Goal: Information Seeking & Learning: Learn about a topic

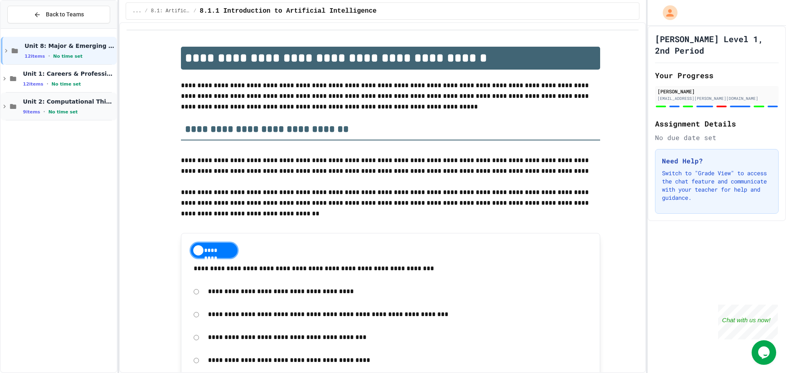
click at [67, 104] on span "Unit 2: Computational Thinking & Problem-Solving" at bounding box center [69, 101] width 92 height 7
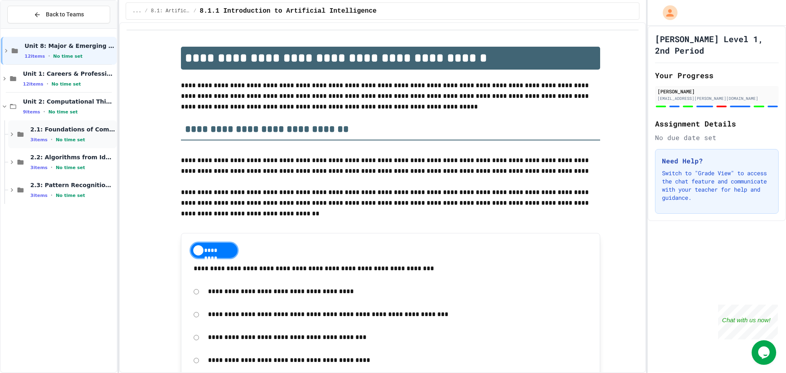
click at [66, 143] on div "3 items • No time set" at bounding box center [72, 139] width 85 height 7
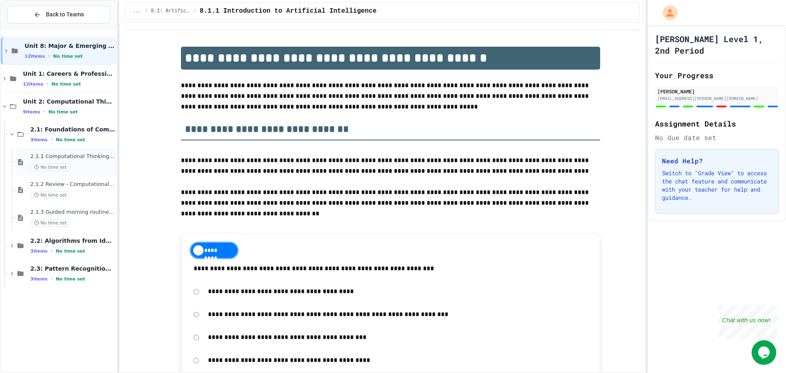
click at [69, 171] on div "No time set" at bounding box center [72, 167] width 85 height 8
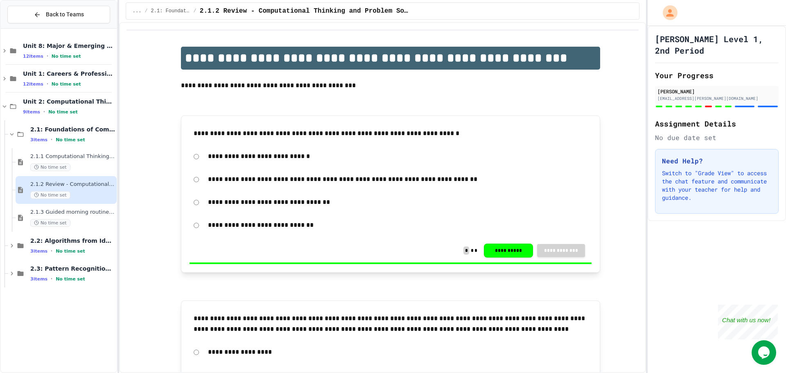
click at [79, 216] on div "2.1.3 Guided morning routine flowchart No time set" at bounding box center [72, 218] width 85 height 18
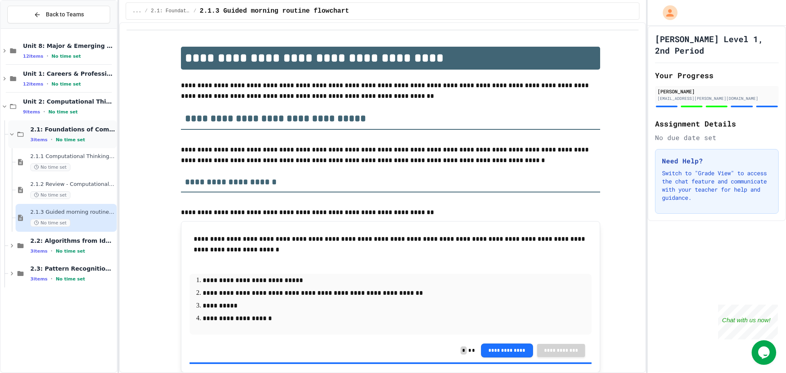
click at [62, 139] on span "No time set" at bounding box center [70, 139] width 29 height 5
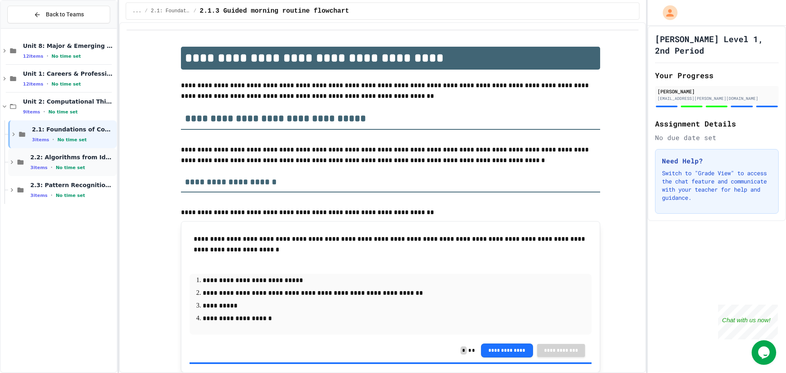
click at [71, 168] on span "No time set" at bounding box center [70, 167] width 29 height 5
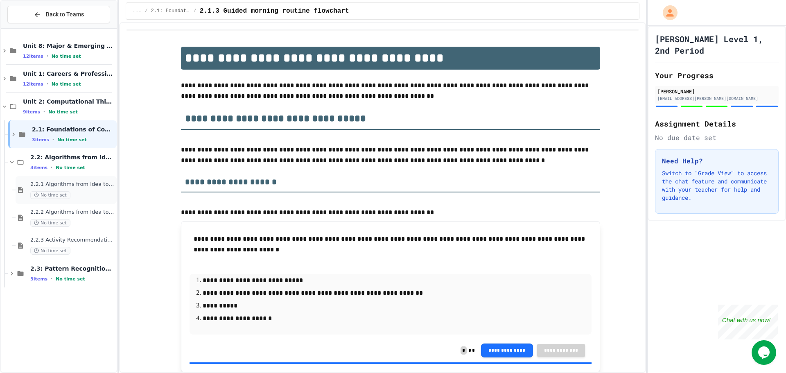
click at [78, 188] on div "2.2.1 Algorithms from Idea to Flowchart No time set" at bounding box center [72, 190] width 85 height 18
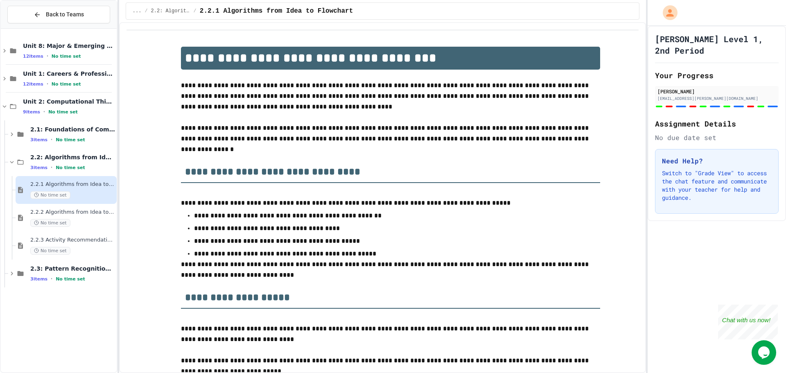
click at [81, 212] on span "2.2.2 Algorithms from Idea to Flowchart - Review" at bounding box center [72, 212] width 85 height 7
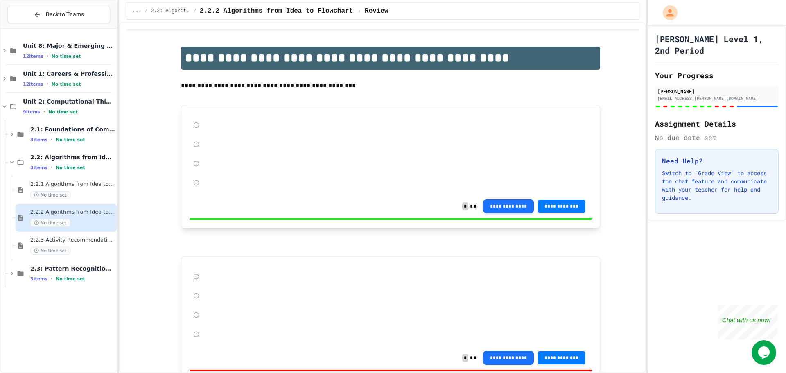
click at [83, 251] on div "No time set" at bounding box center [72, 251] width 85 height 8
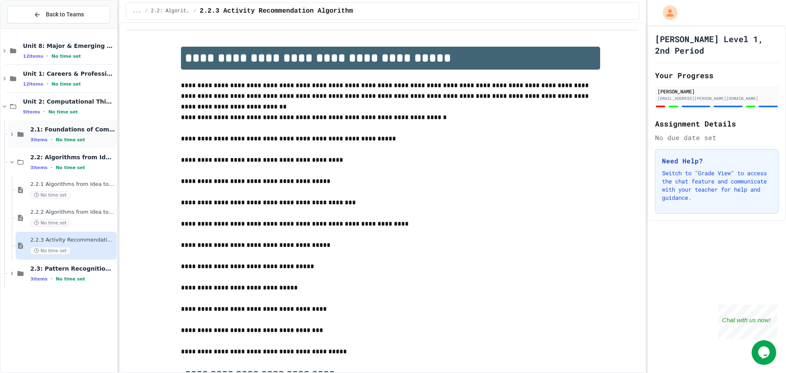
click at [65, 130] on span "2.1: Foundations of Computational Thinking" at bounding box center [72, 129] width 85 height 7
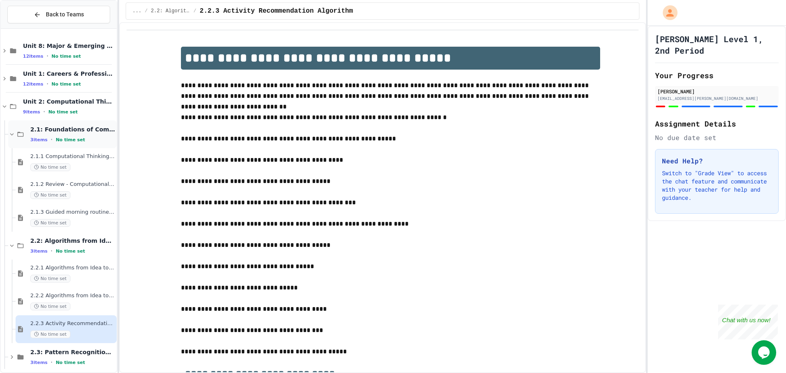
click at [51, 136] on span "•" at bounding box center [52, 139] width 2 height 7
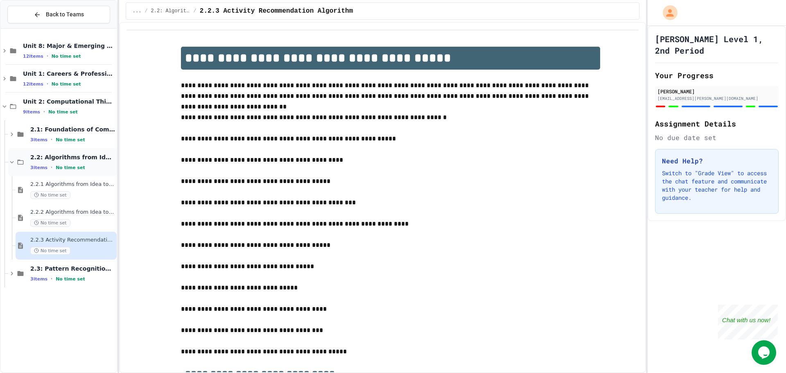
click at [65, 171] on div "2.2: Algorithms from Idea to Flowchart 3 items • No time set" at bounding box center [62, 162] width 109 height 28
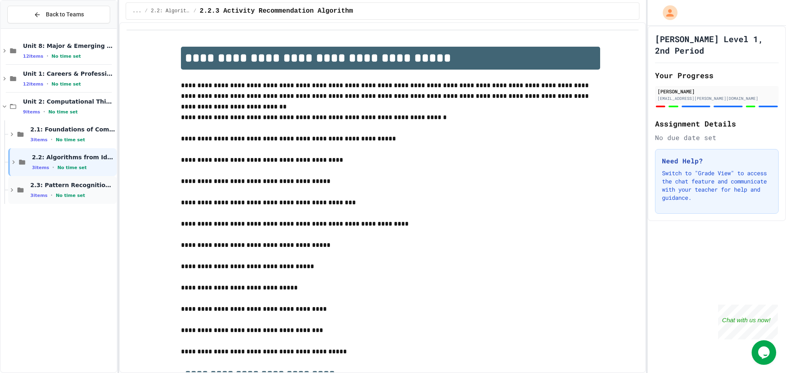
click at [73, 191] on div "2.3: Pattern Recognition & Decomposition 3 items • No time set" at bounding box center [72, 189] width 85 height 17
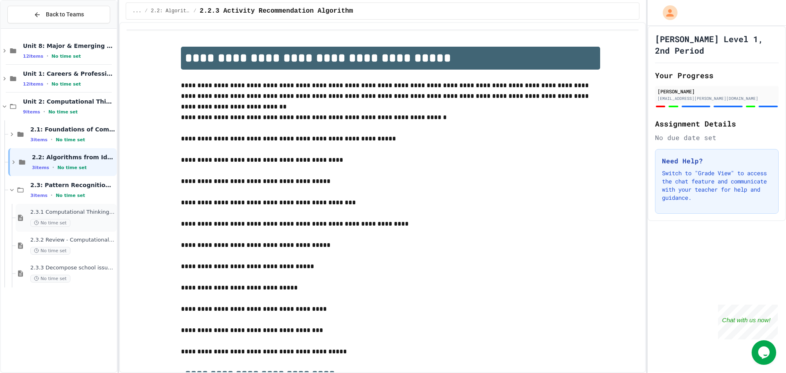
click at [76, 207] on div "2.3.1 Computational Thinking - Your Problem-Solving Toolkit No time set" at bounding box center [66, 218] width 101 height 28
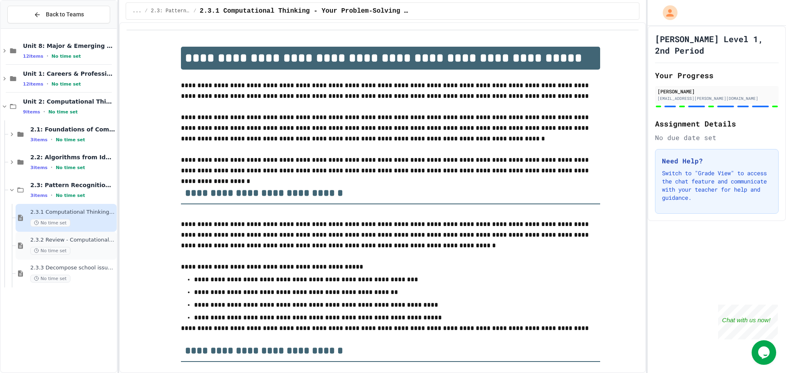
click at [79, 236] on div "2.3.2 Review - Computational Thinking - Your Problem-Solving Toolkit No time set" at bounding box center [66, 246] width 101 height 28
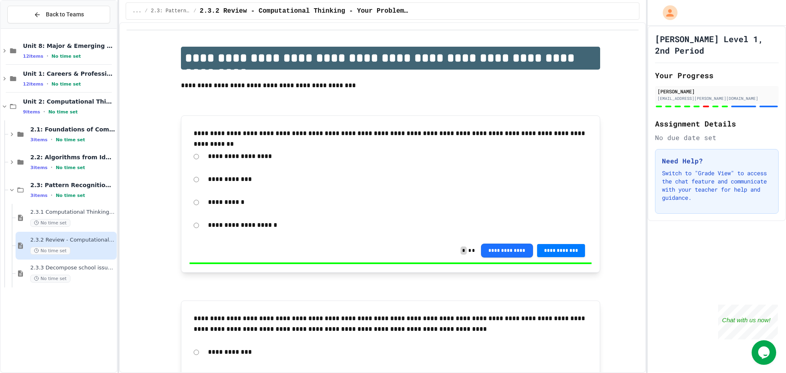
click at [79, 265] on span "2.3.3 Decompose school issue using CT" at bounding box center [72, 268] width 85 height 7
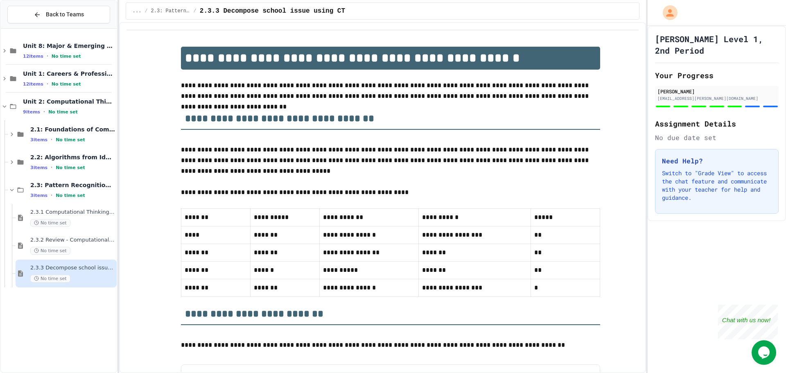
drag, startPoint x: 127, startPoint y: 105, endPoint x: 127, endPoint y: 110, distance: 4.5
